Goal: Task Accomplishment & Management: Use online tool/utility

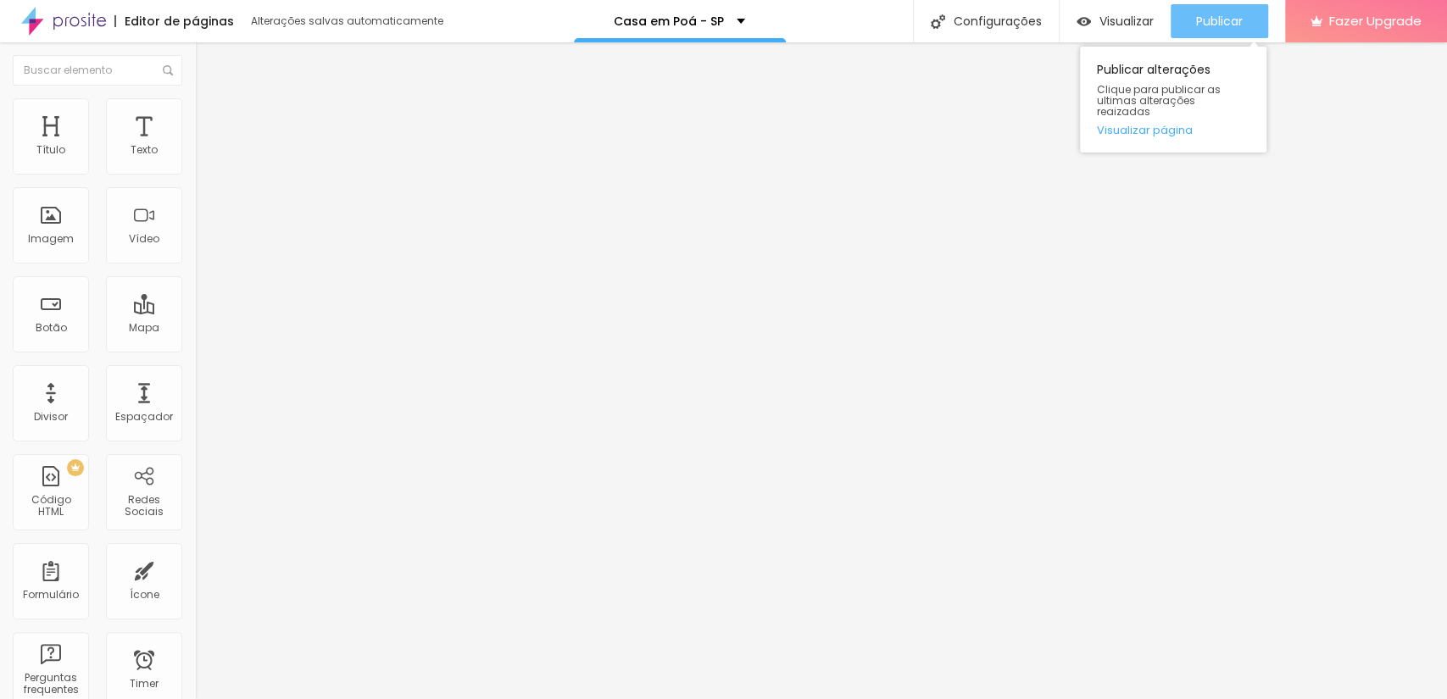
click at [1226, 16] on span "Publicar" at bounding box center [1219, 21] width 47 height 14
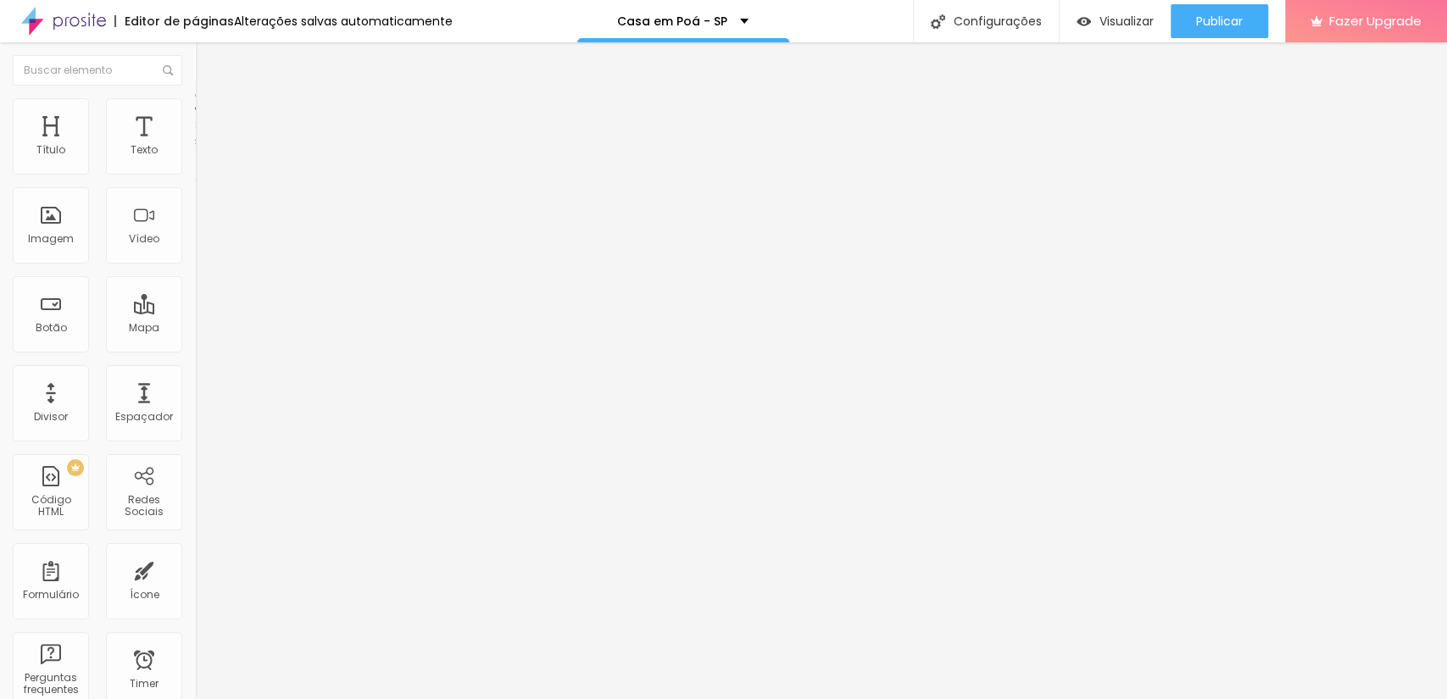
click at [195, 115] on img at bounding box center [202, 122] width 15 height 15
drag, startPoint x: 92, startPoint y: 221, endPoint x: 0, endPoint y: 218, distance: 91.6
click at [195, 218] on div "0 px Espaçamento Interno ID Html Formulario Classes Html Visível nos dispositiv…" at bounding box center [292, 369] width 195 height 474
click at [210, 114] on span "Avançado" at bounding box center [238, 110] width 56 height 14
click at [195, 115] on img at bounding box center [202, 122] width 15 height 15
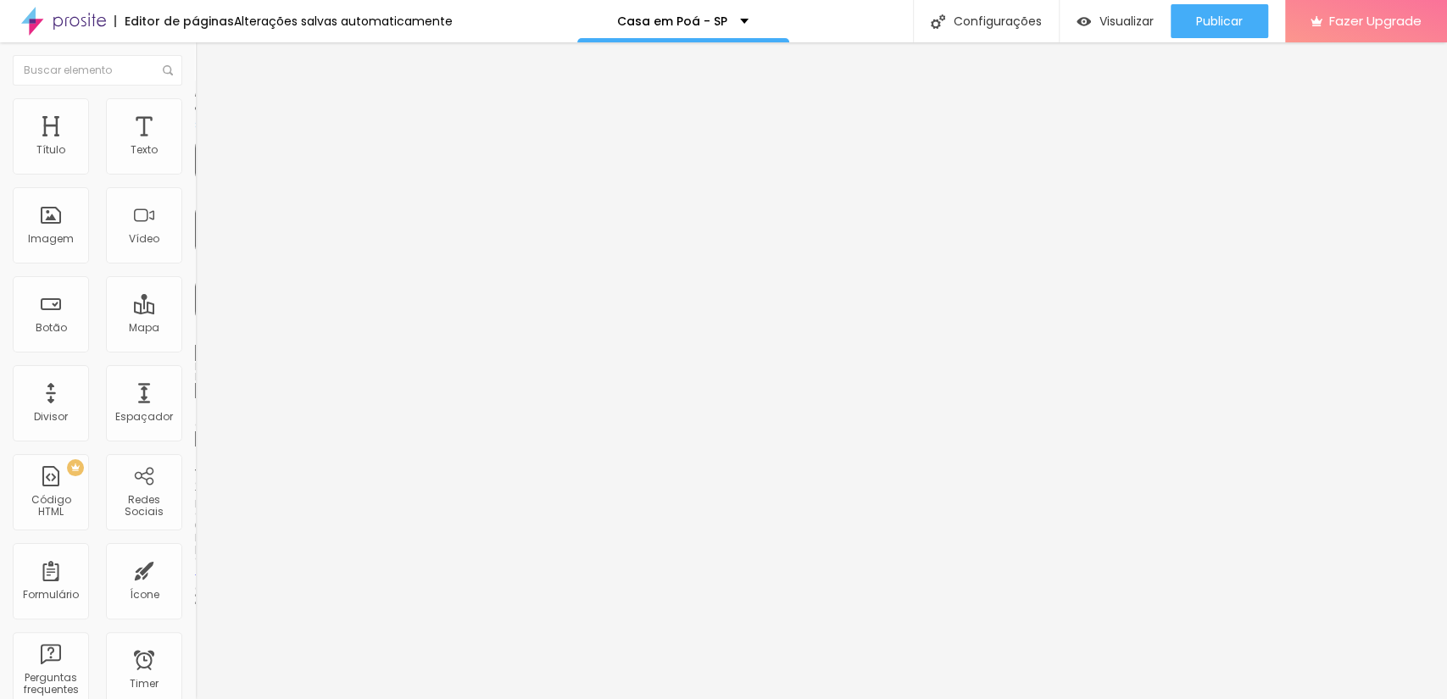
click at [195, 382] on input "text" at bounding box center [296, 390] width 203 height 17
type input "Fotos"
click at [1208, 14] on span "Publicar" at bounding box center [1219, 21] width 47 height 14
click at [210, 120] on span "Avançado" at bounding box center [238, 126] width 56 height 14
click at [195, 622] on input "text" at bounding box center [296, 630] width 203 height 17
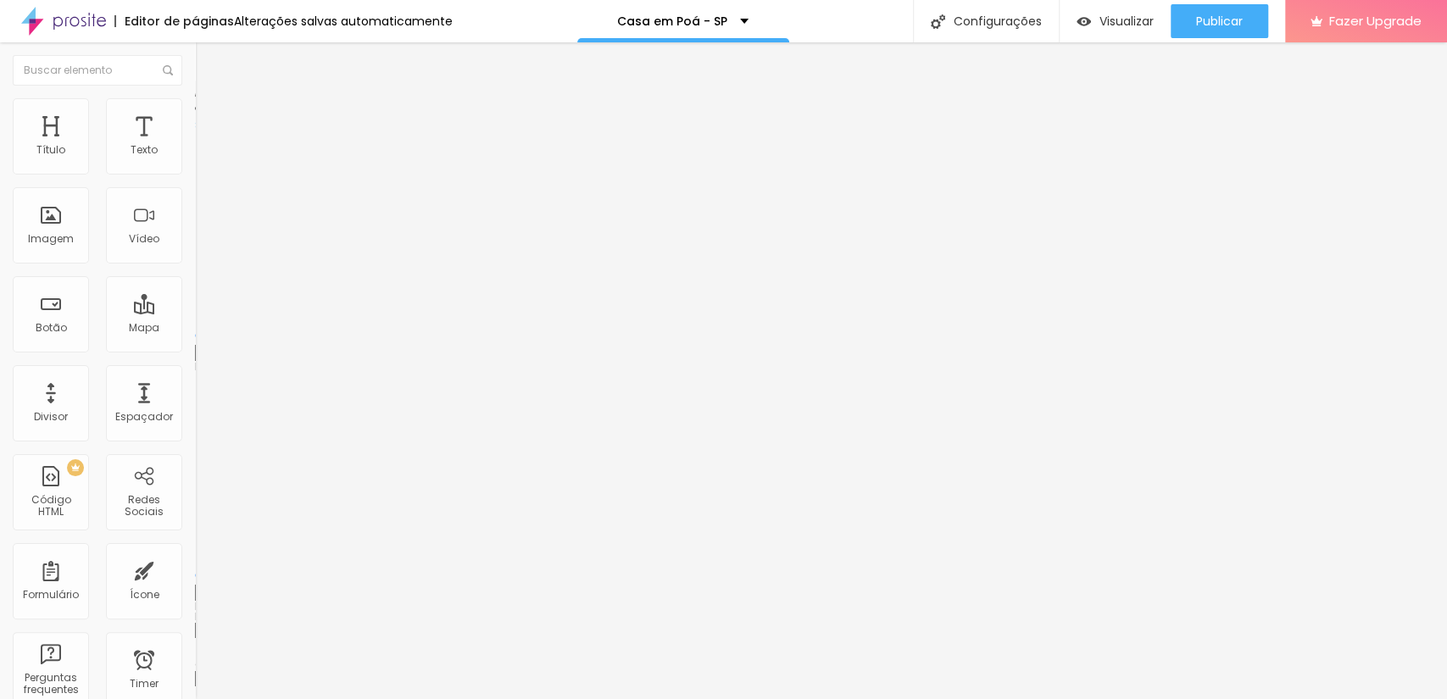
type input "contato"
click at [195, 115] on img at bounding box center [202, 122] width 15 height 15
click at [195, 382] on input "Fotos" at bounding box center [296, 390] width 203 height 17
drag, startPoint x: 18, startPoint y: 219, endPoint x: 84, endPoint y: 226, distance: 66.5
click at [195, 382] on input "Fotos" at bounding box center [296, 390] width 203 height 17
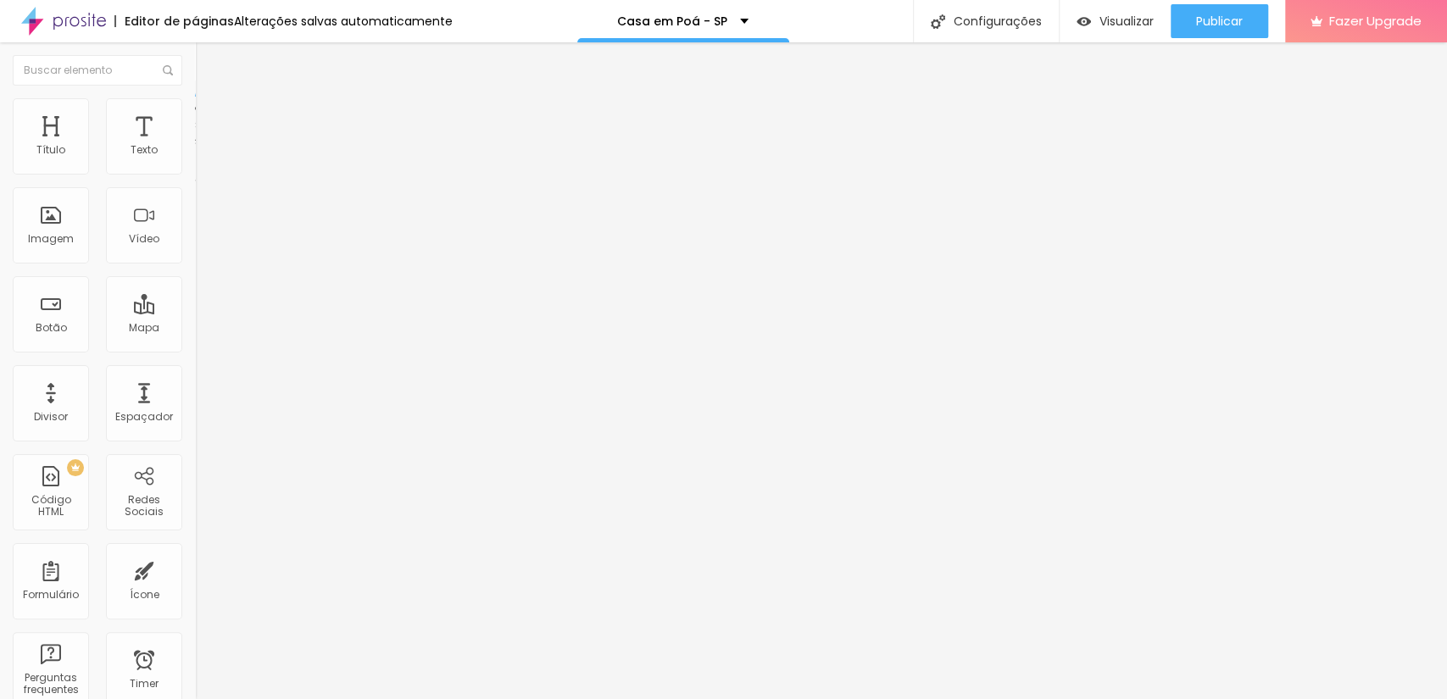
click at [195, 115] on img at bounding box center [202, 122] width 15 height 15
click at [195, 382] on input "text" at bounding box center [296, 390] width 203 height 17
type input "localizacao"
click at [195, 430] on input "text" at bounding box center [296, 438] width 203 height 17
click at [195, 382] on input "localizacao" at bounding box center [296, 390] width 203 height 17
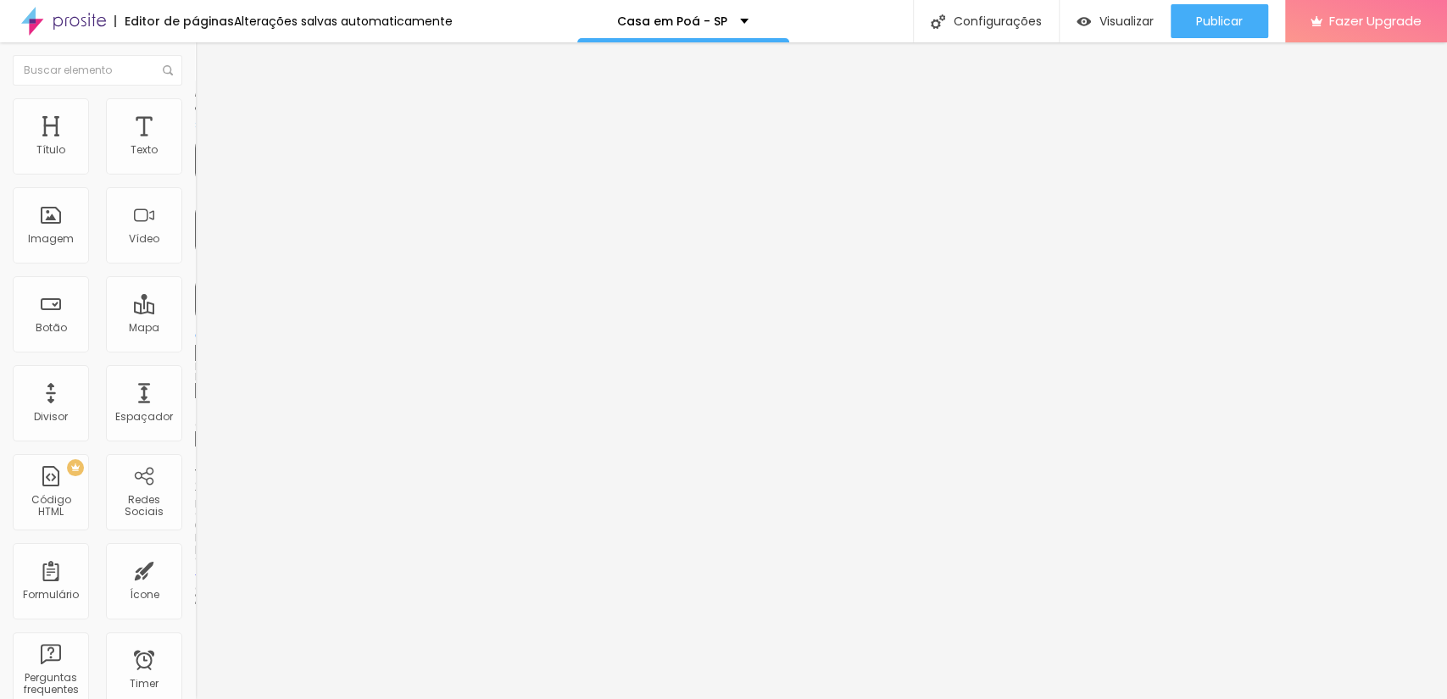
drag, startPoint x: 91, startPoint y: 229, endPoint x: 0, endPoint y: 233, distance: 90.8
click at [195, 233] on div "0 px Espaçamento Interno ID Html localizacao Classes Html Visível nos dispositi…" at bounding box center [292, 369] width 195 height 474
click at [1207, 24] on span "Publicar" at bounding box center [1219, 21] width 47 height 14
click at [195, 112] on li "Avançado" at bounding box center [292, 106] width 195 height 17
click at [195, 115] on li "Avançado" at bounding box center [292, 123] width 195 height 17
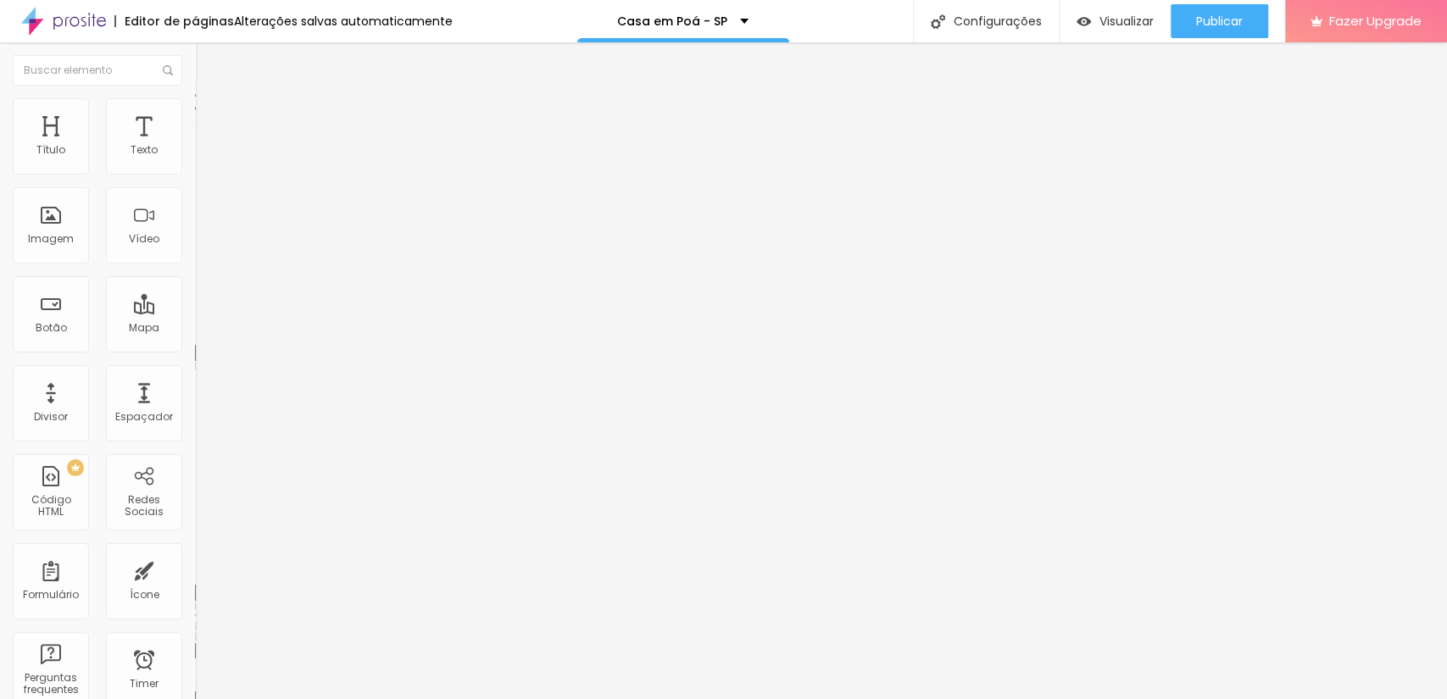
click at [195, 642] on input "text" at bounding box center [296, 650] width 203 height 17
type input "localizacao"
click at [1204, 14] on span "Publicar" at bounding box center [1219, 21] width 47 height 14
click at [195, 349] on input "[URL][DOMAIN_NAME][PHONE_NUMBER].." at bounding box center [296, 340] width 203 height 17
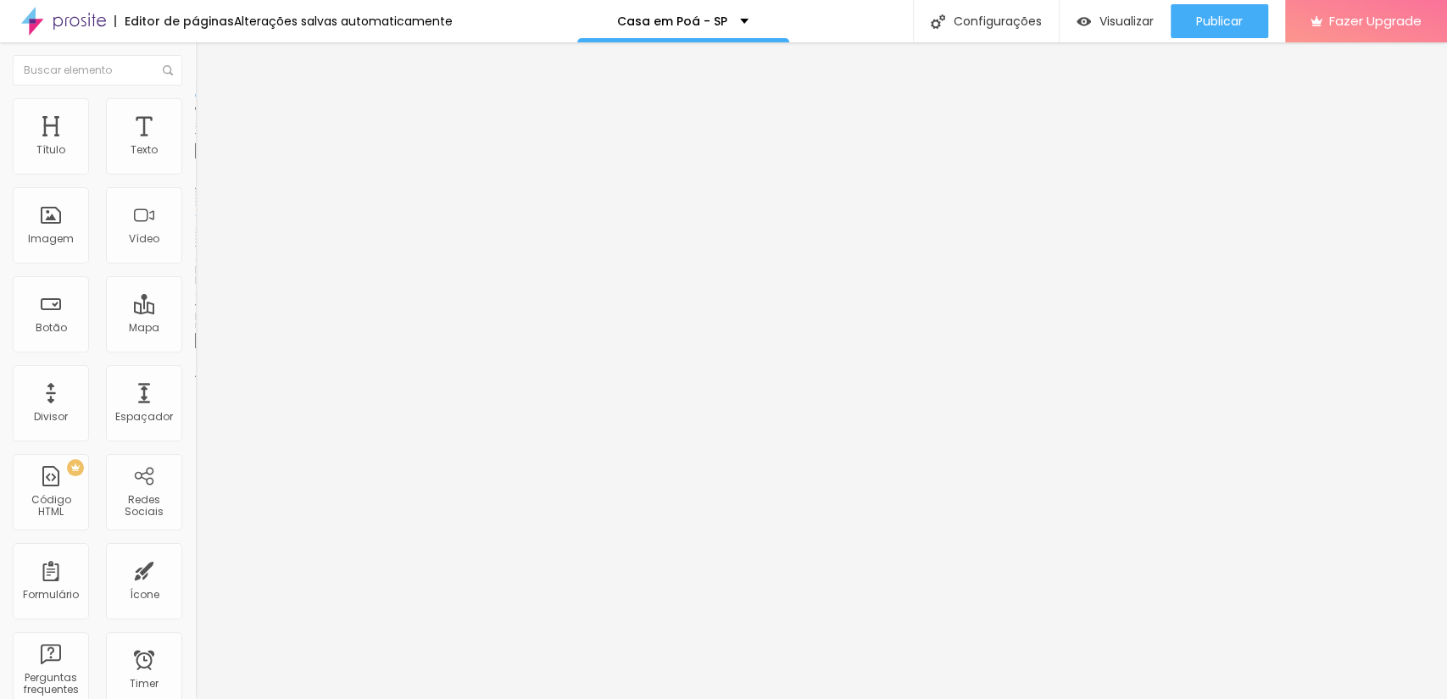
scroll to position [0, 625]
click at [195, 349] on input "[URL][DOMAIN_NAME][PHONE_NUMBER]." at bounding box center [296, 340] width 203 height 17
drag, startPoint x: 42, startPoint y: 356, endPoint x: 0, endPoint y: 353, distance: 41.6
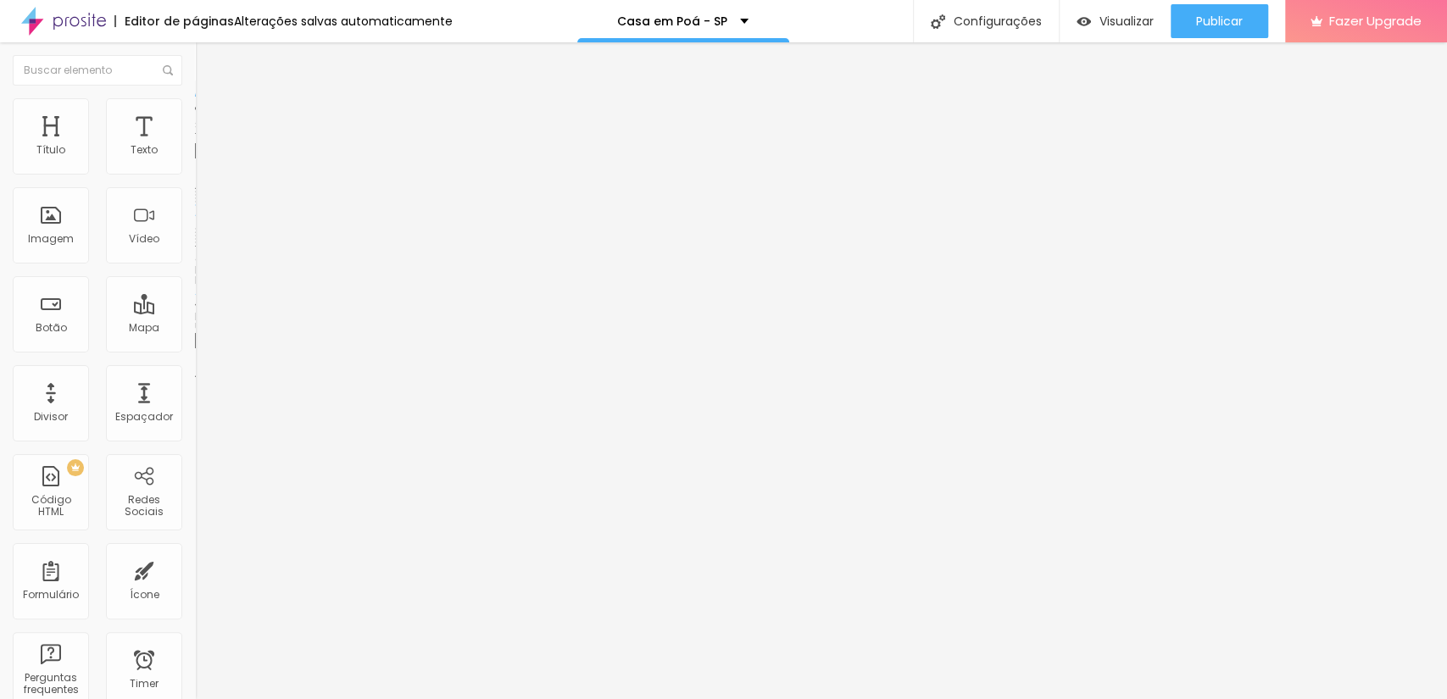
click at [195, 353] on div "Texto AGENDE AGORA E TENHA UM DESCONTO Alinhamento [GEOGRAPHIC_DATA] Link URL […" at bounding box center [292, 255] width 195 height 247
click at [195, 349] on input "[URL][DOMAIN_NAME][PHONE_NUMBER]." at bounding box center [296, 340] width 203 height 17
type input "[URL][DOMAIN_NAME][PHONE_NUMBER]."
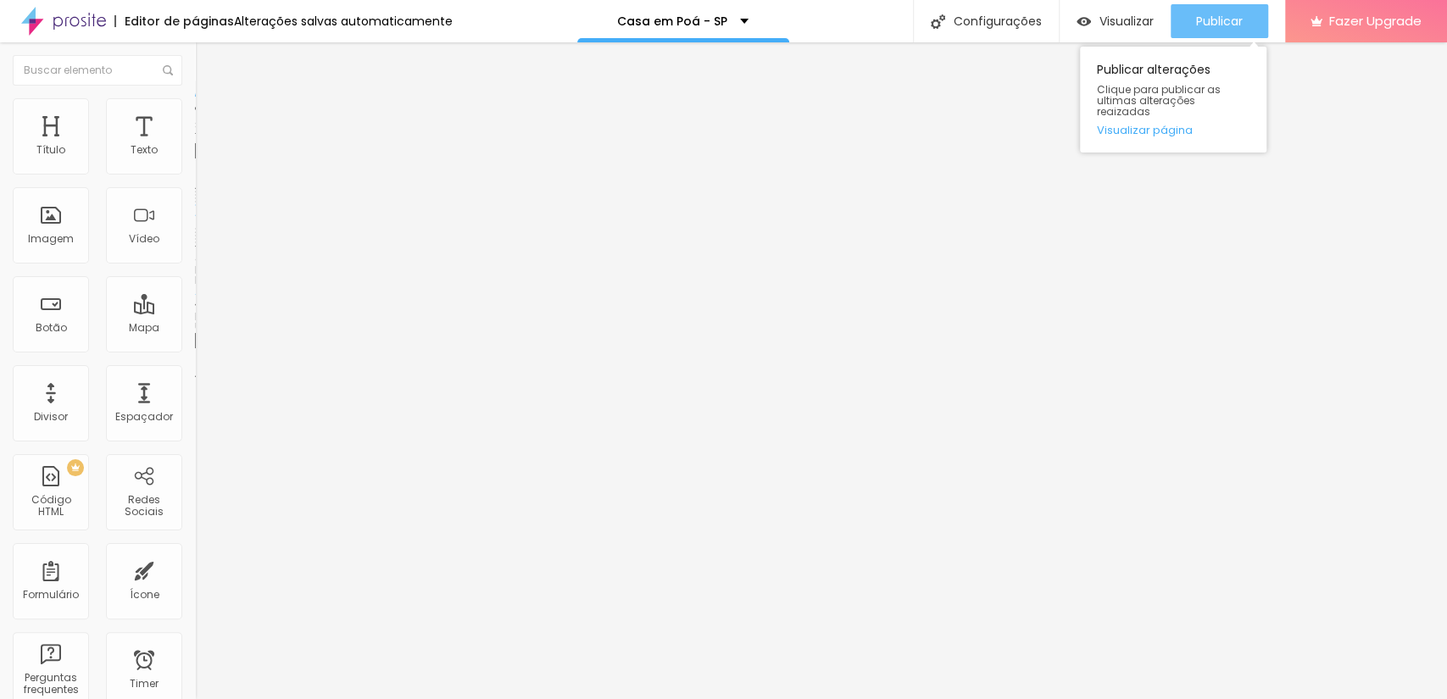
click at [1225, 19] on span "Publicar" at bounding box center [1219, 21] width 47 height 14
type input "280"
type input "257"
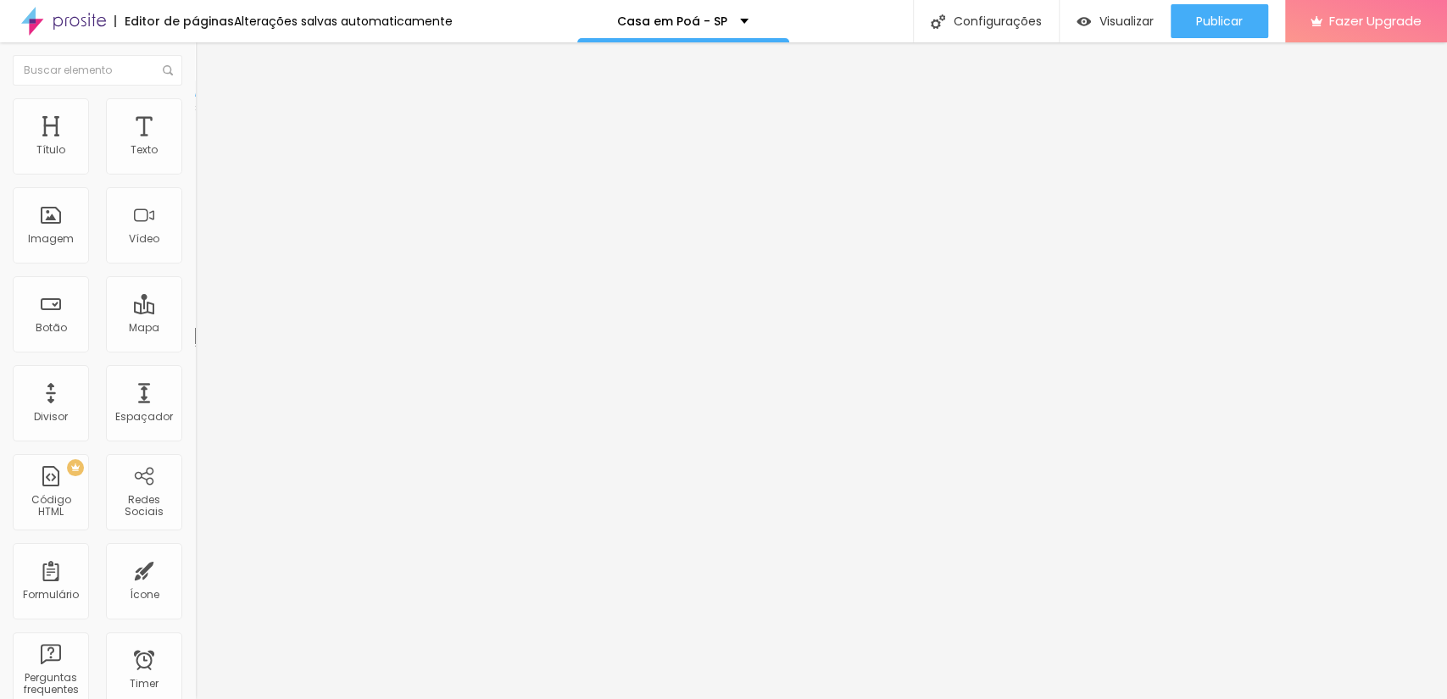
type input "252"
type input "248"
type input "239"
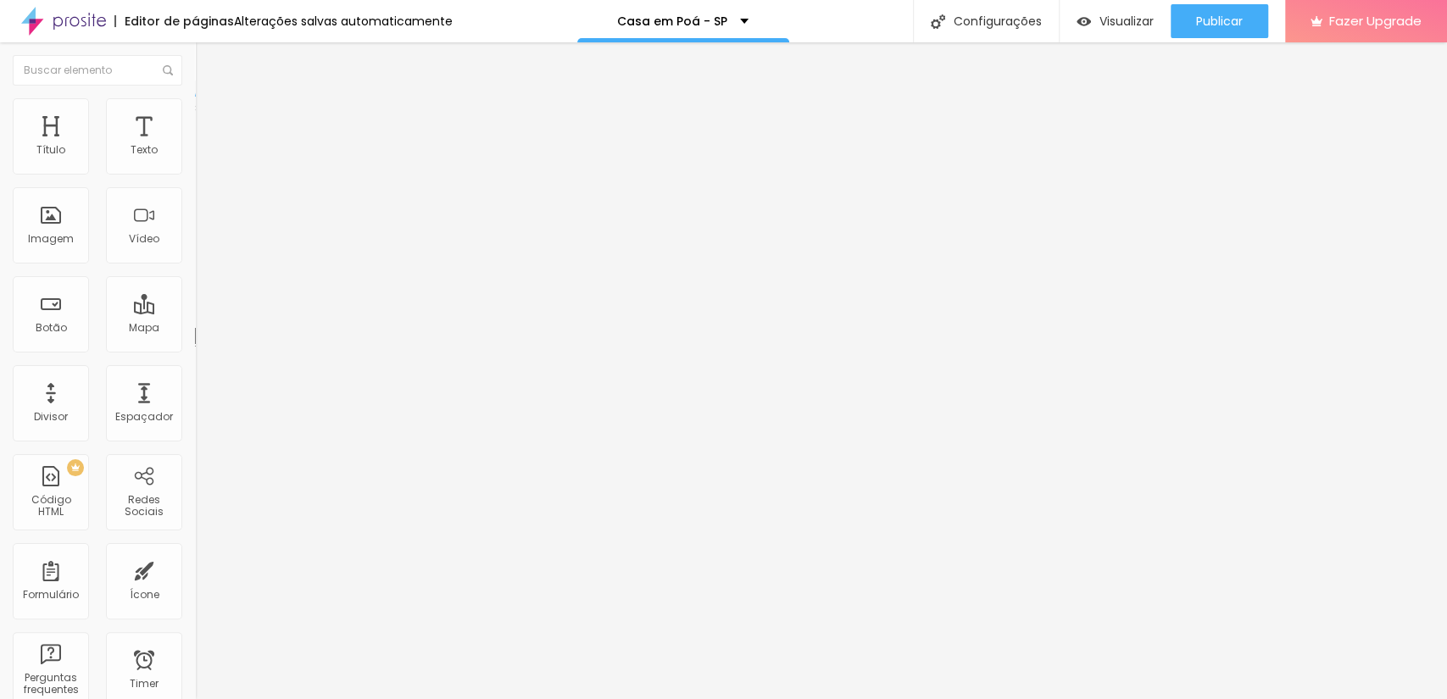
type input "239"
type input "257"
type input "280"
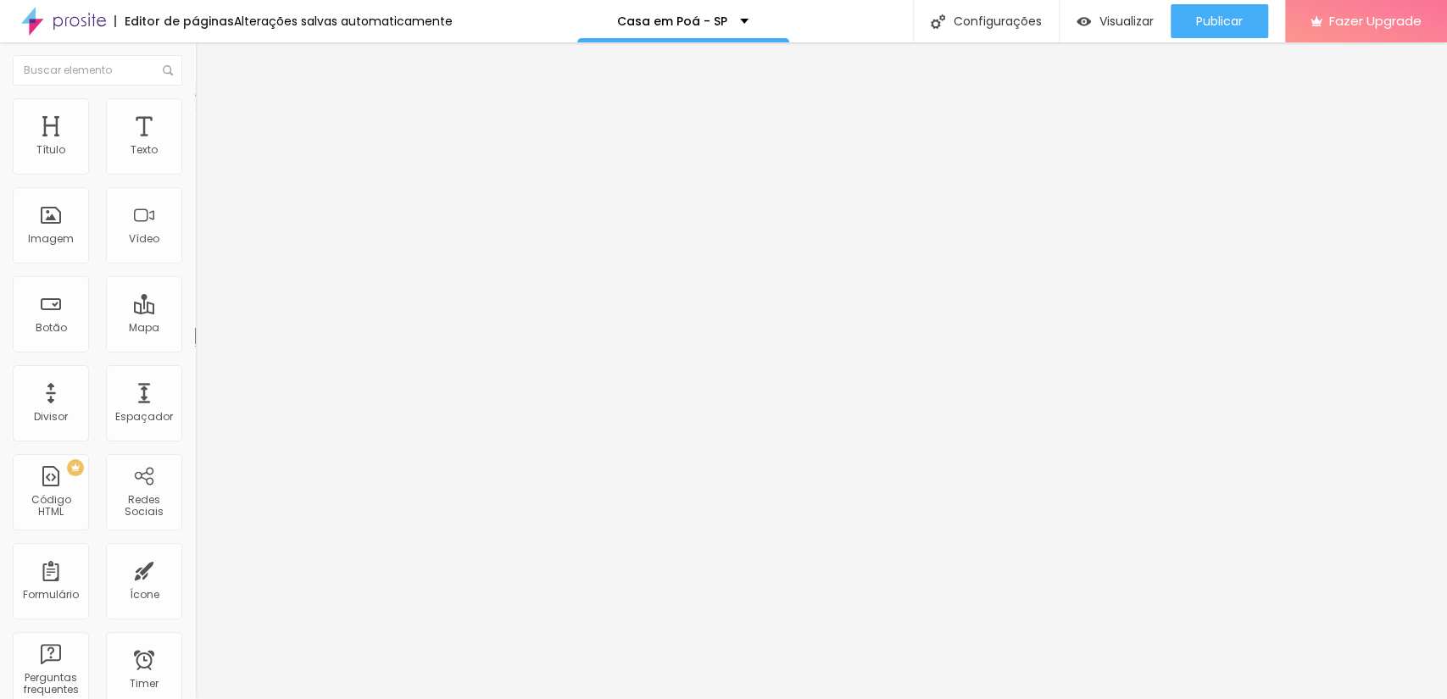
type input "285"
type input "289"
type input "303"
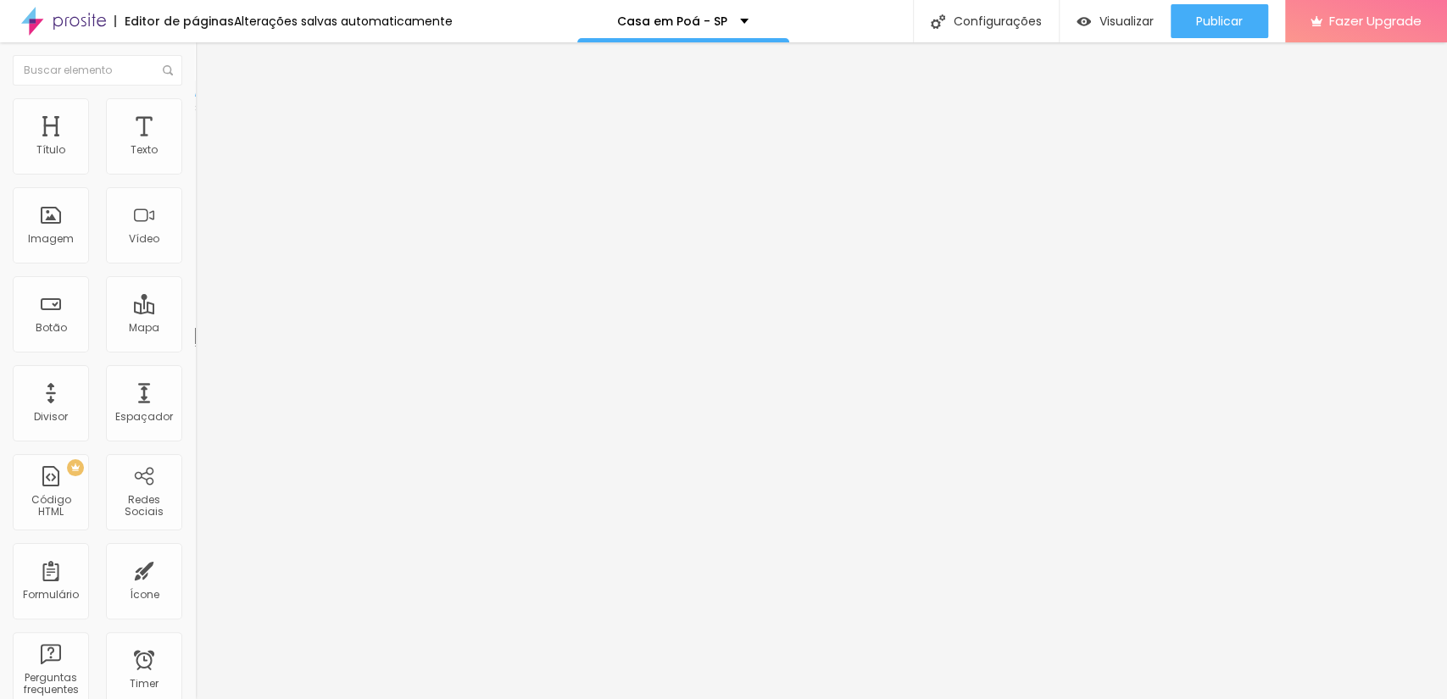
type input "303"
type input "321"
type input "404"
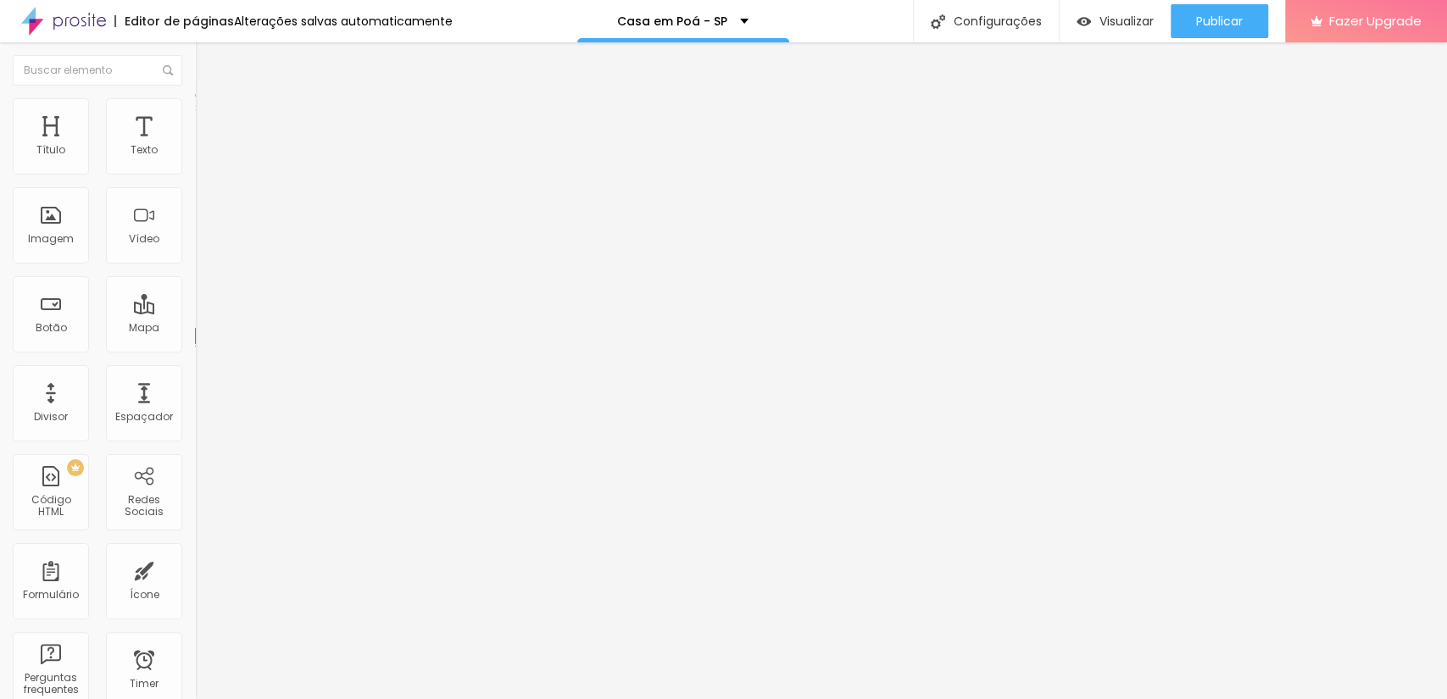
type input "418"
type input "422"
type input "441"
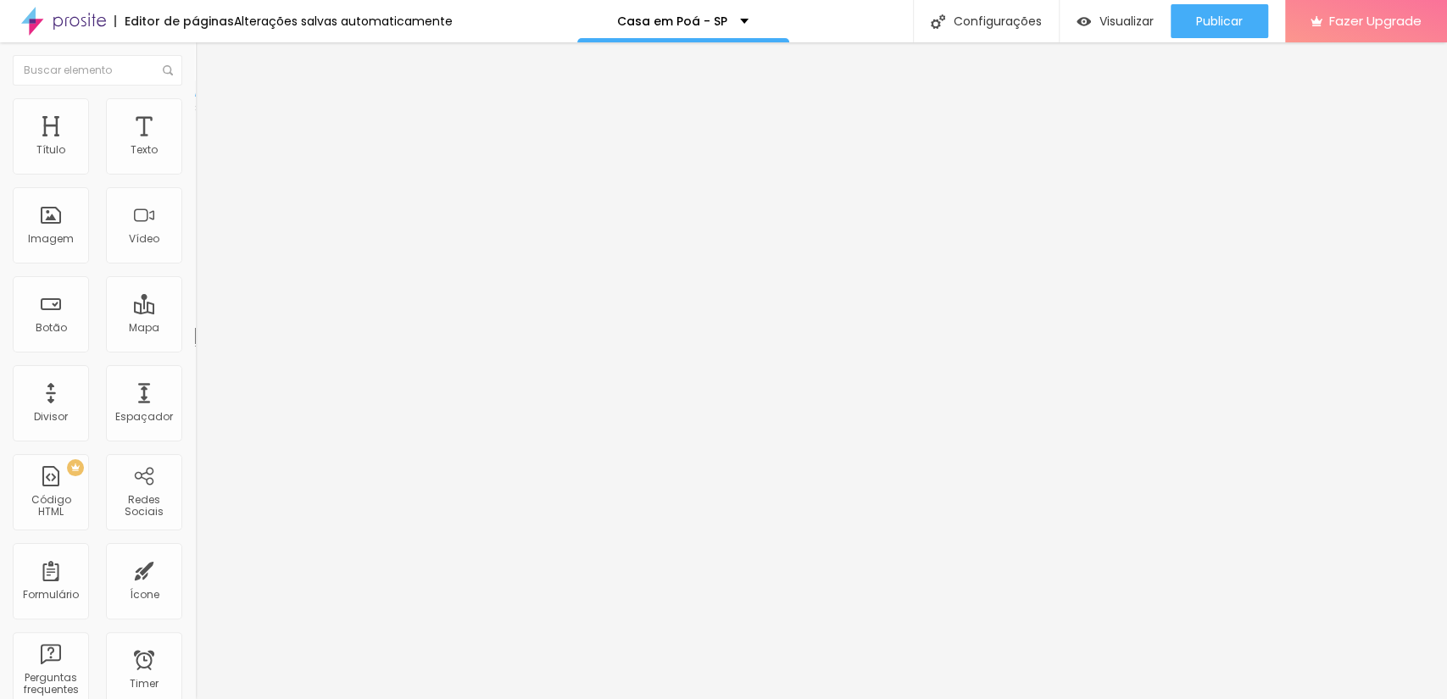
type input "441"
type input "445"
type input "454"
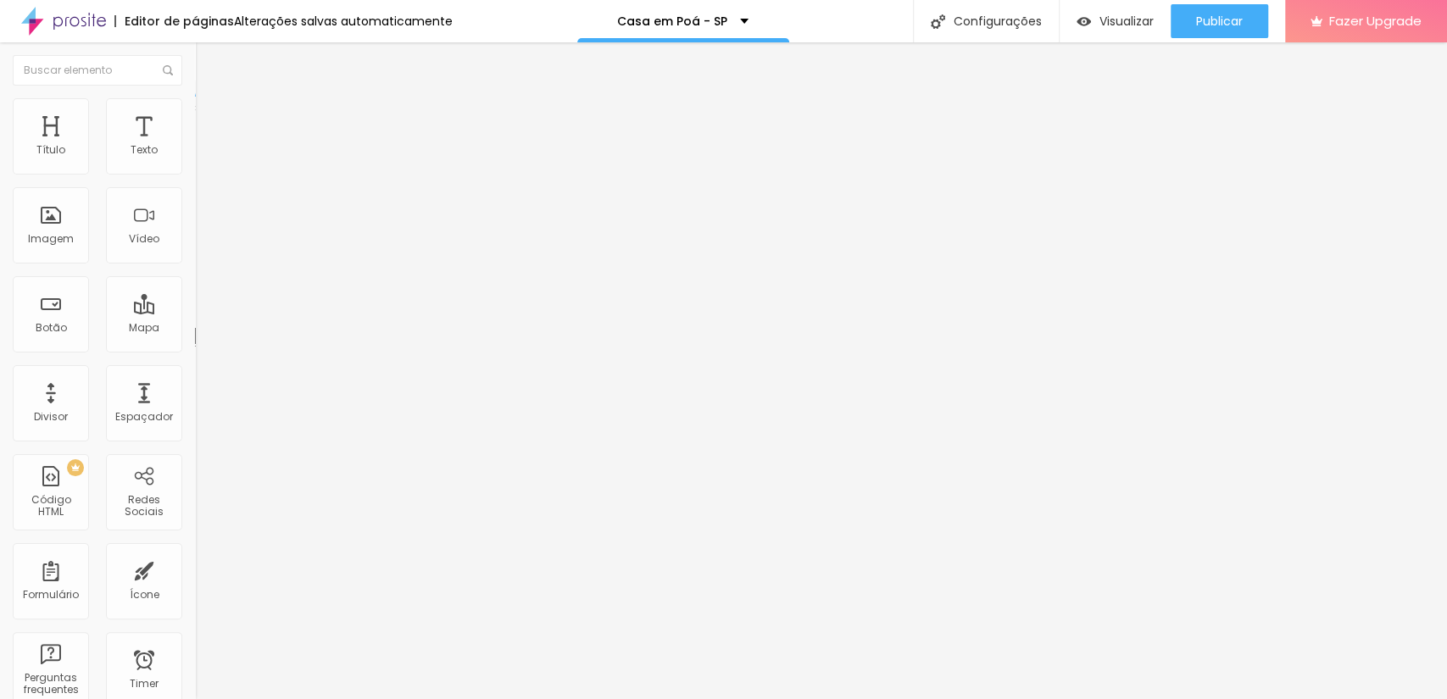
type input "464"
type input "468"
type input "477"
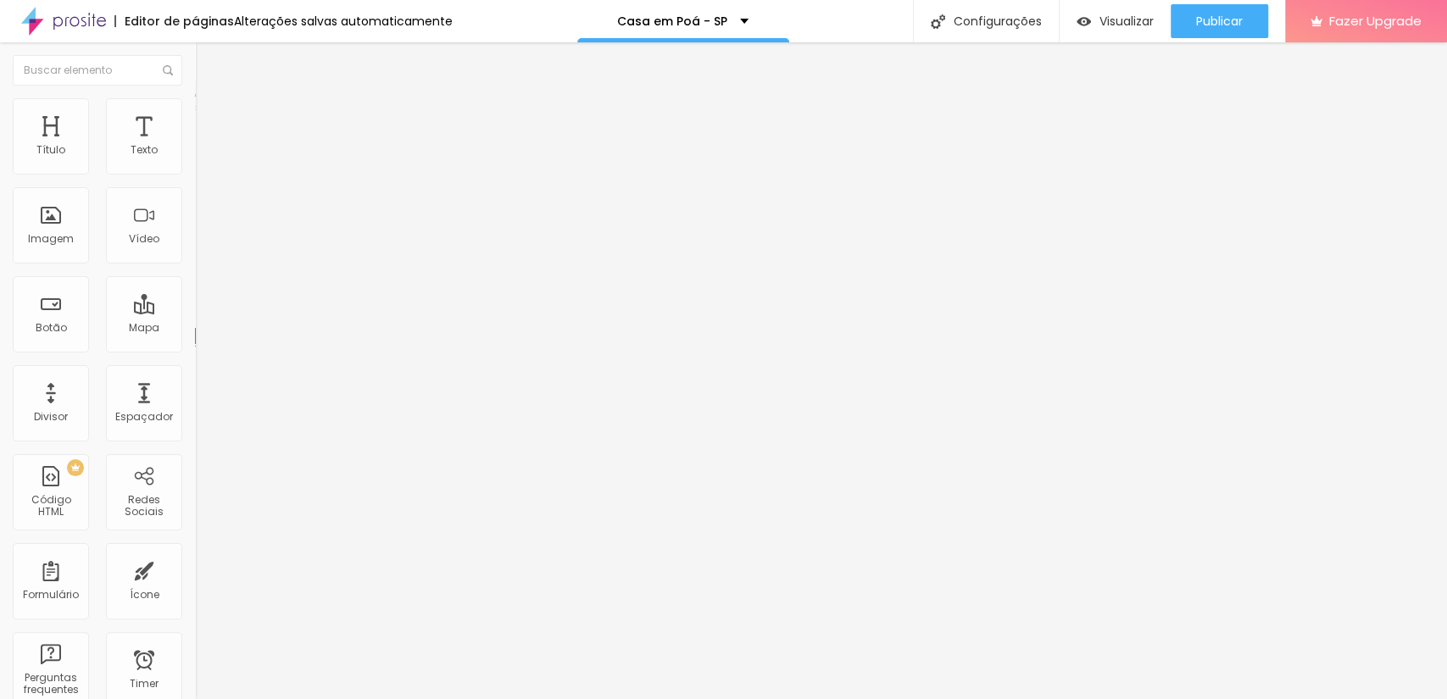
type input "477"
type input "487"
type input "500"
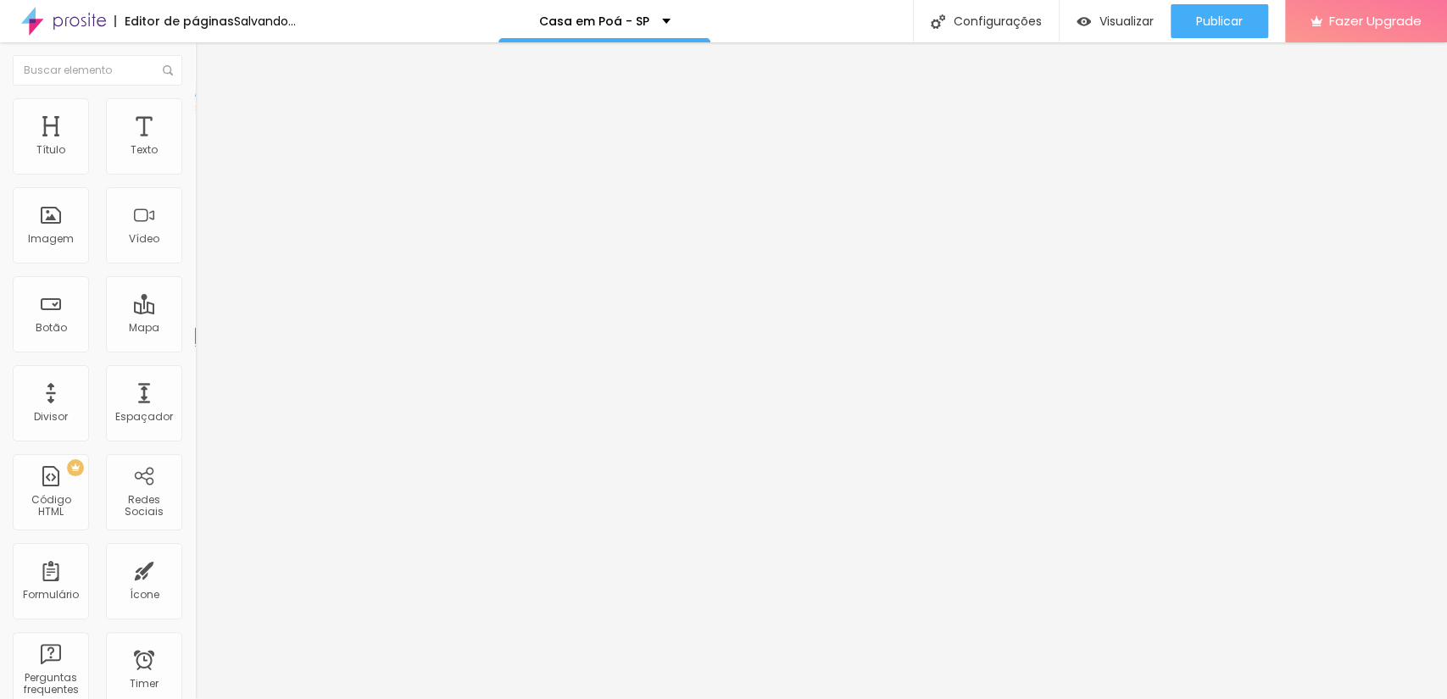
drag, startPoint x: 84, startPoint y: 167, endPoint x: 153, endPoint y: 169, distance: 69.5
type input "500"
click at [195, 312] on input "range" at bounding box center [249, 319] width 109 height 14
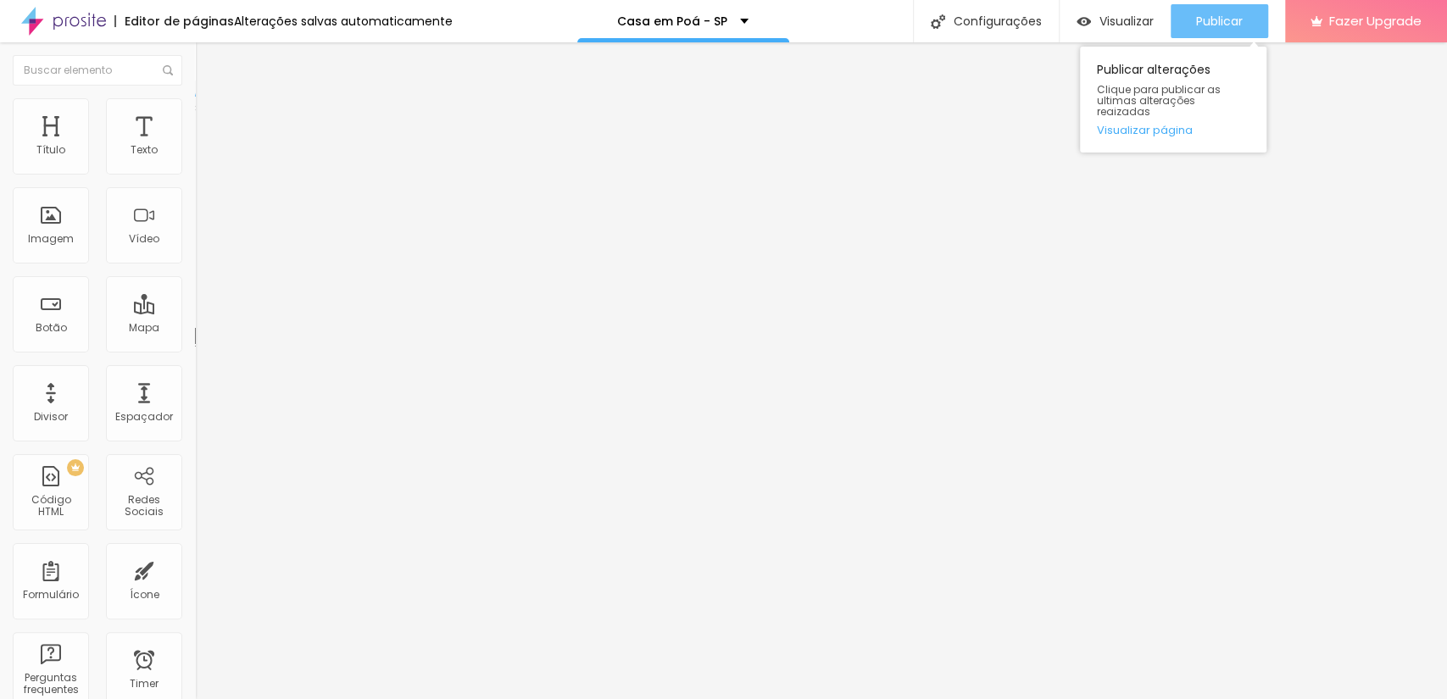
click at [1255, 19] on button "Publicar" at bounding box center [1218, 21] width 97 height 34
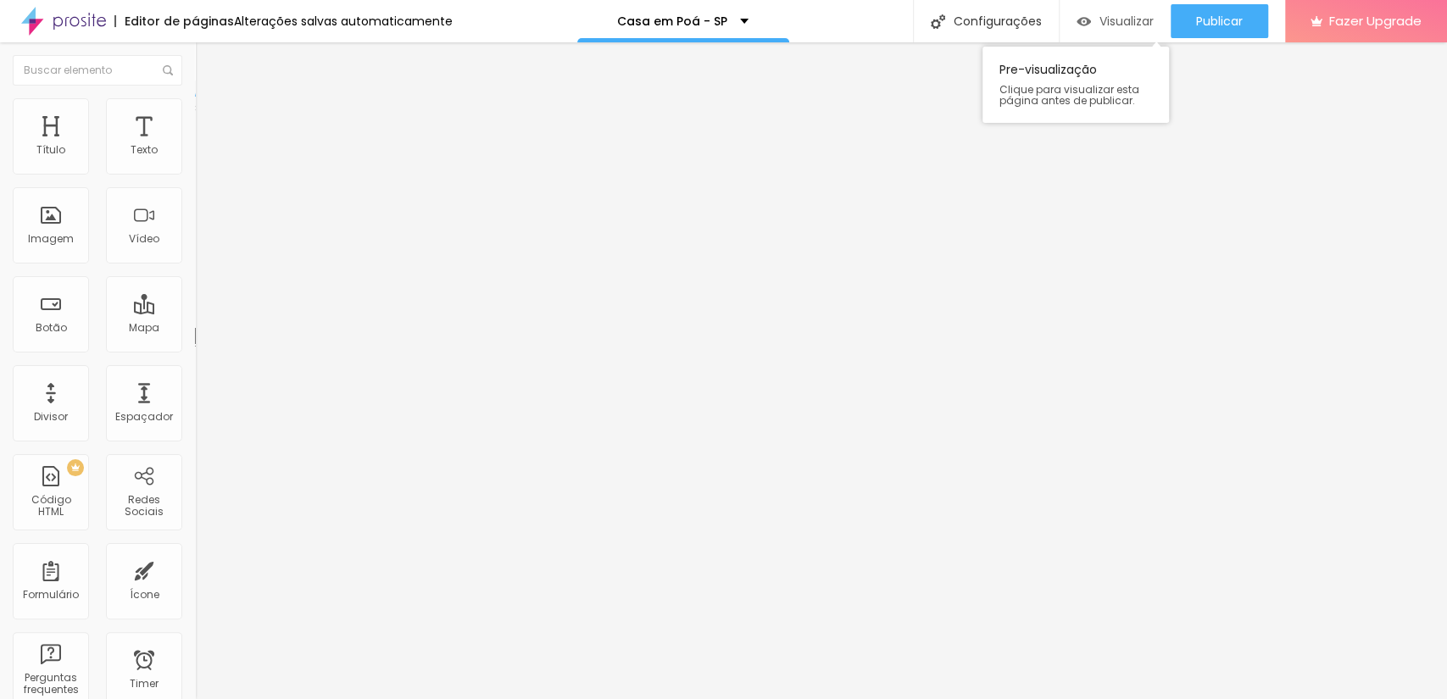
click at [1120, 22] on span "Visualizar" at bounding box center [1126, 21] width 54 height 14
